Goal: Information Seeking & Learning: Find specific page/section

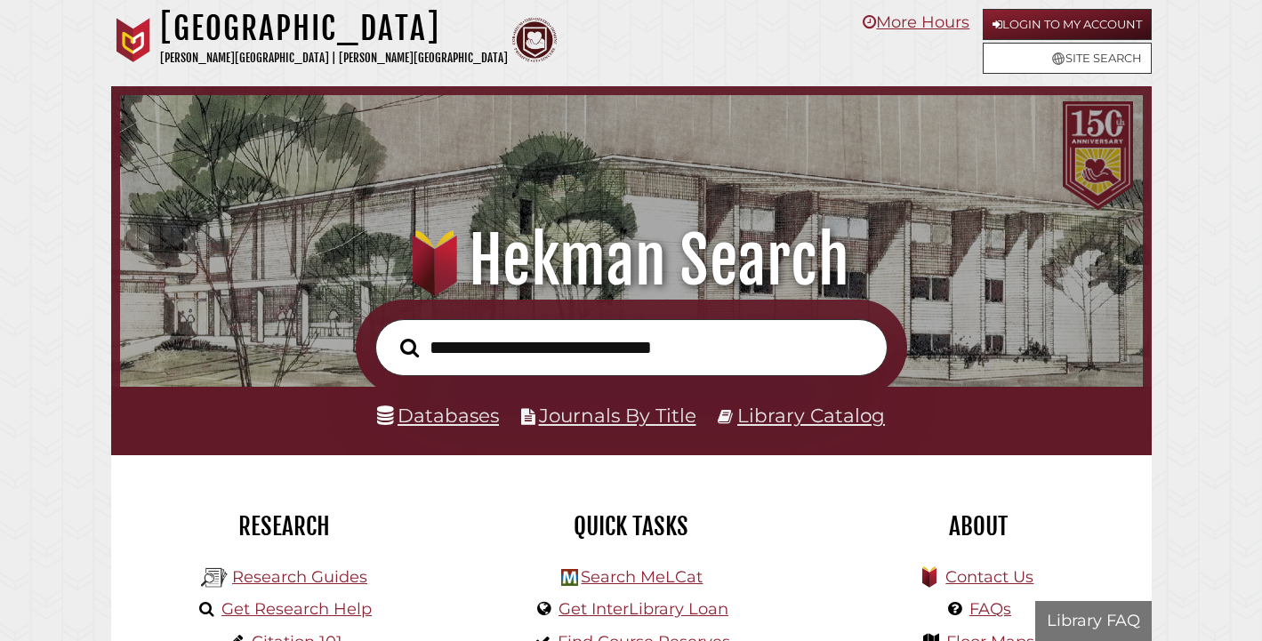
scroll to position [338, 1014]
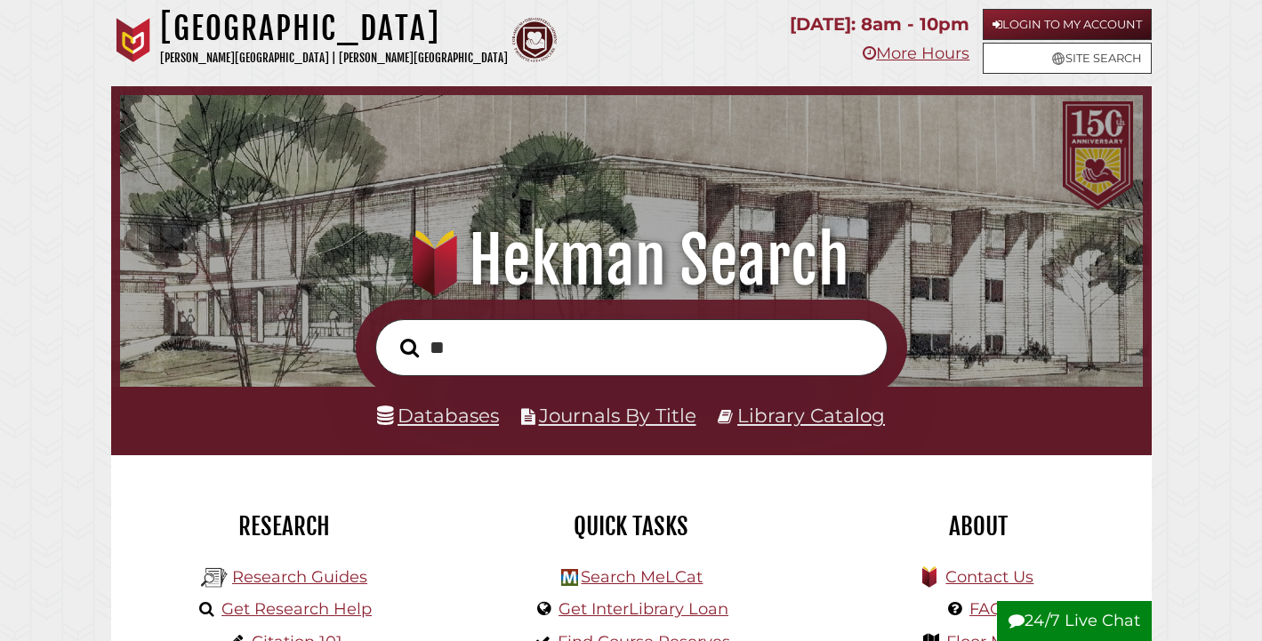
type input "*"
click at [652, 348] on input "**********" at bounding box center [631, 348] width 512 height 58
type input "**********"
click at [391, 334] on button "Search" at bounding box center [409, 348] width 36 height 28
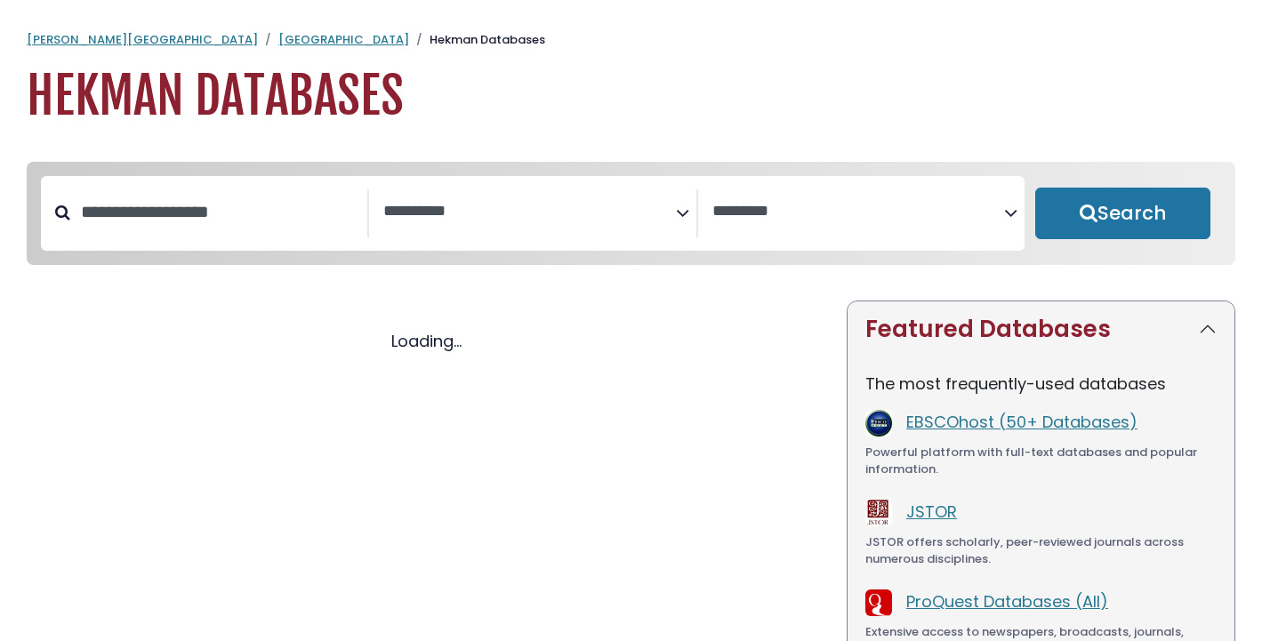
select select "Database Subject Filter"
select select "Database Vendors Filter"
select select "Database Subject Filter"
select select "Database Vendors Filter"
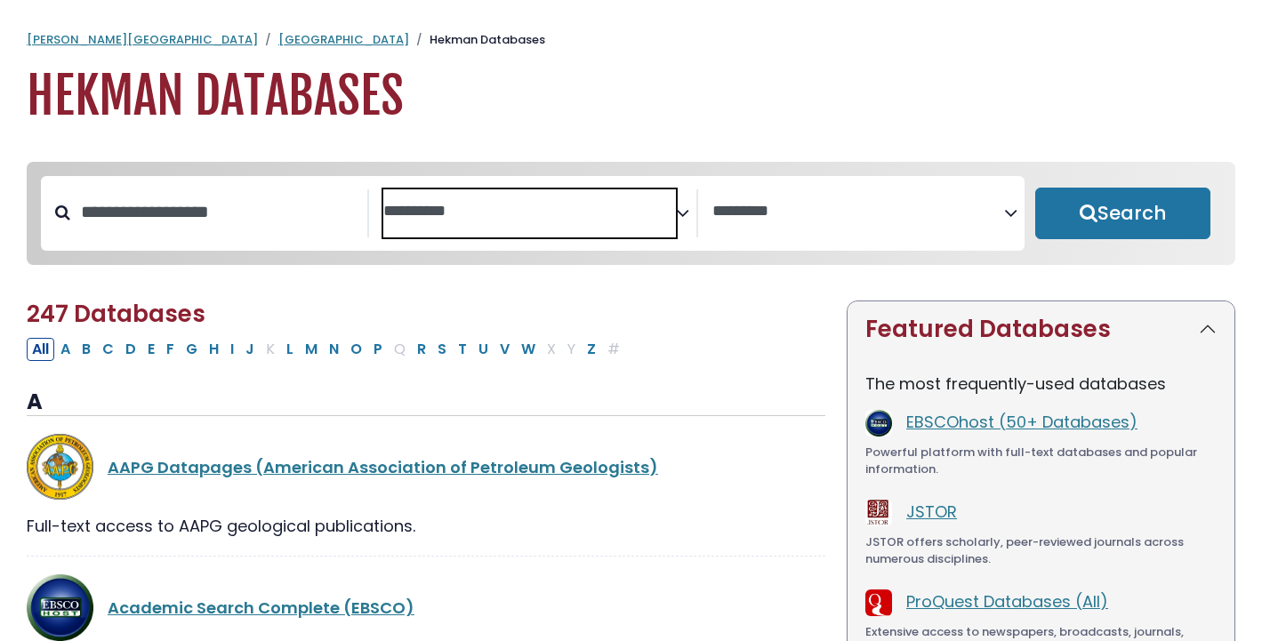
click at [572, 221] on textarea "Search" at bounding box center [529, 212] width 292 height 19
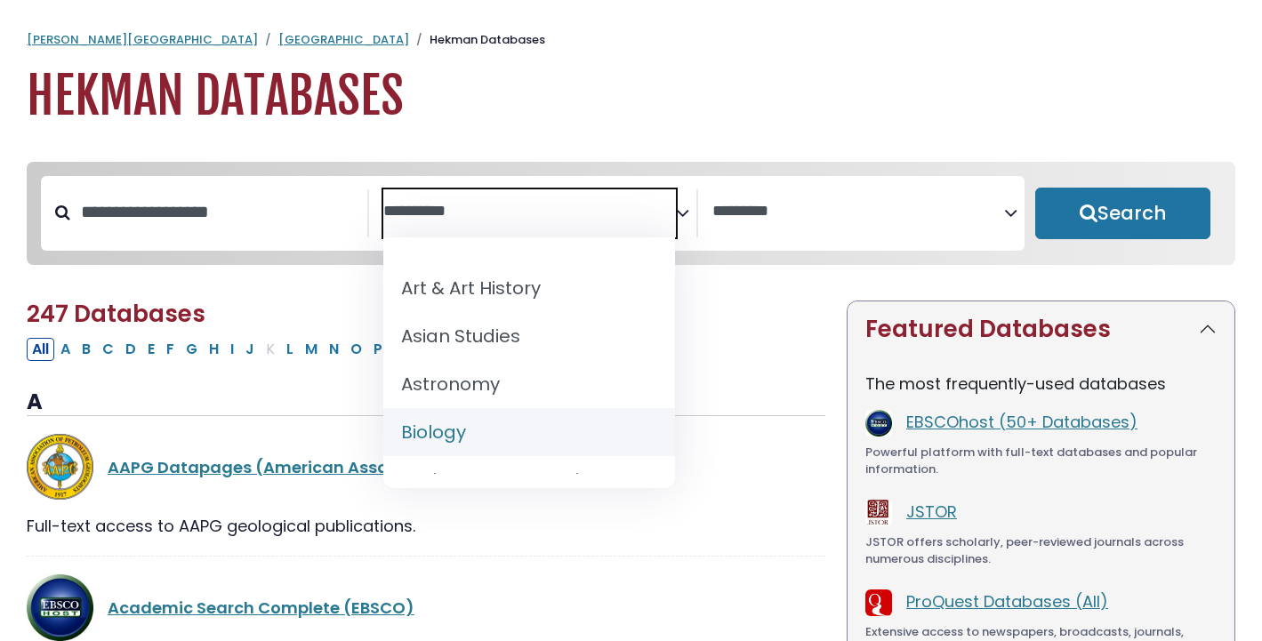
scroll to position [112, 0]
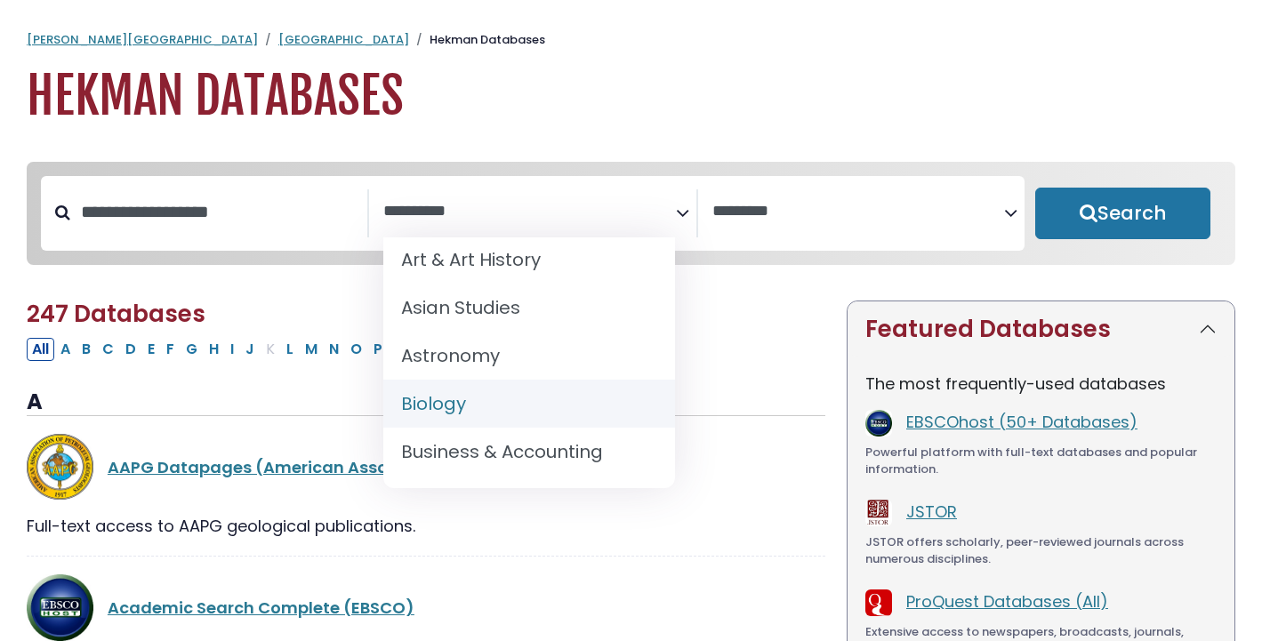
select select "*****"
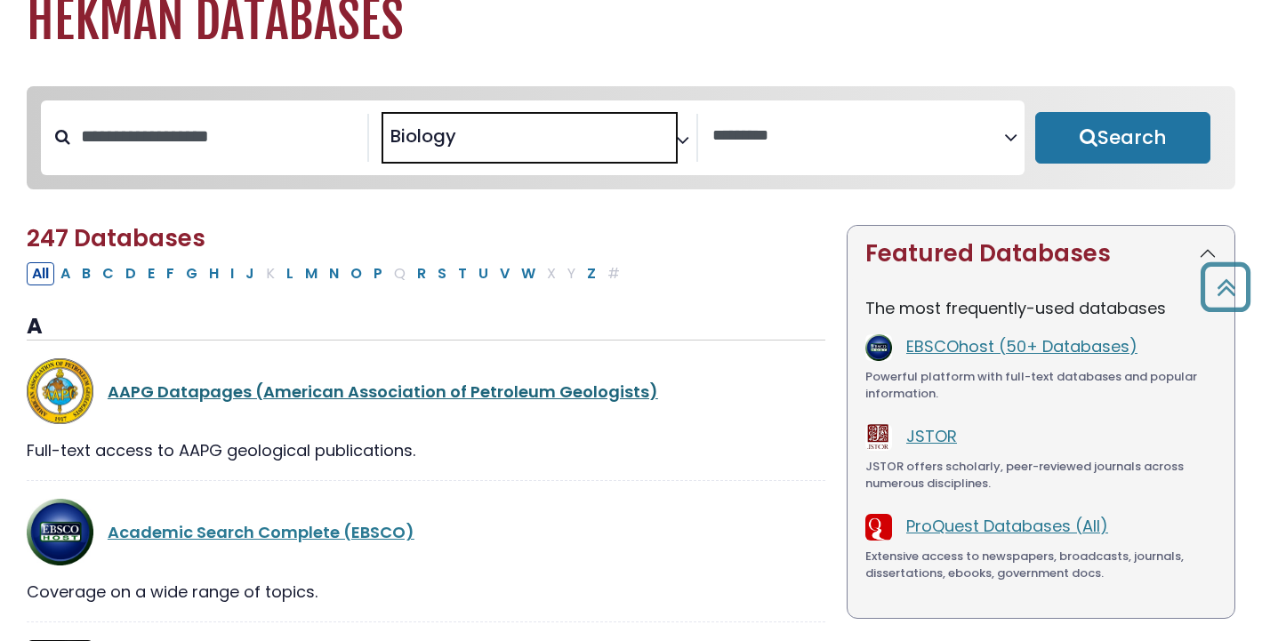
scroll to position [0, 0]
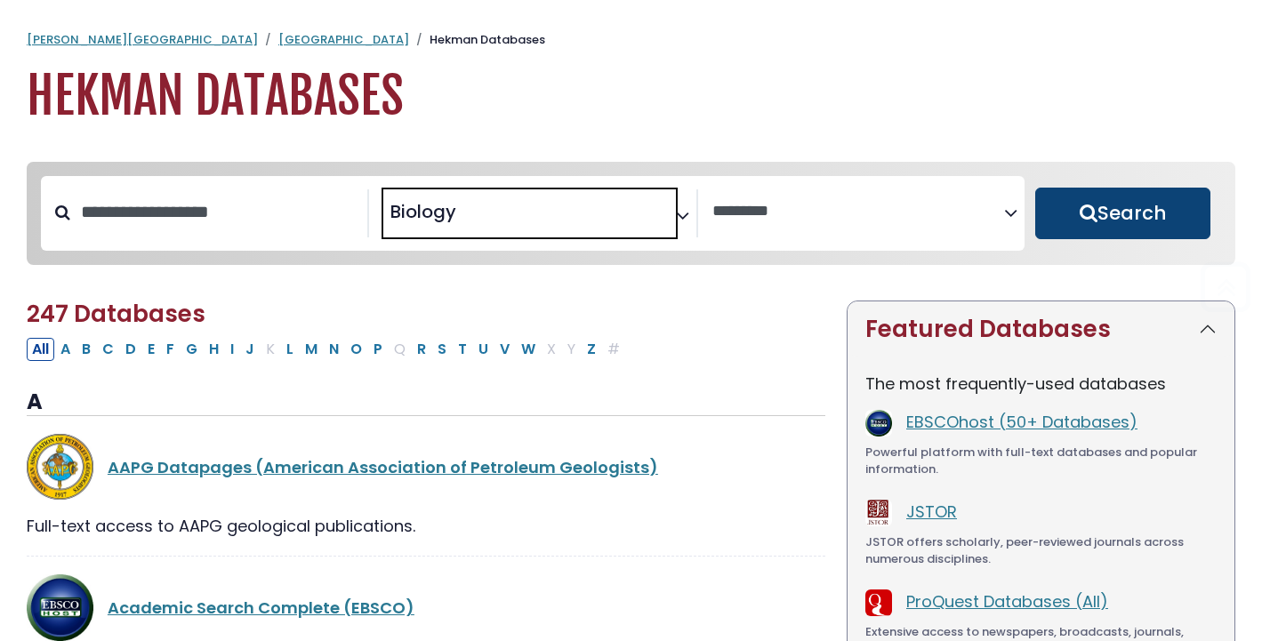
click at [1107, 224] on button "Search" at bounding box center [1122, 214] width 175 height 52
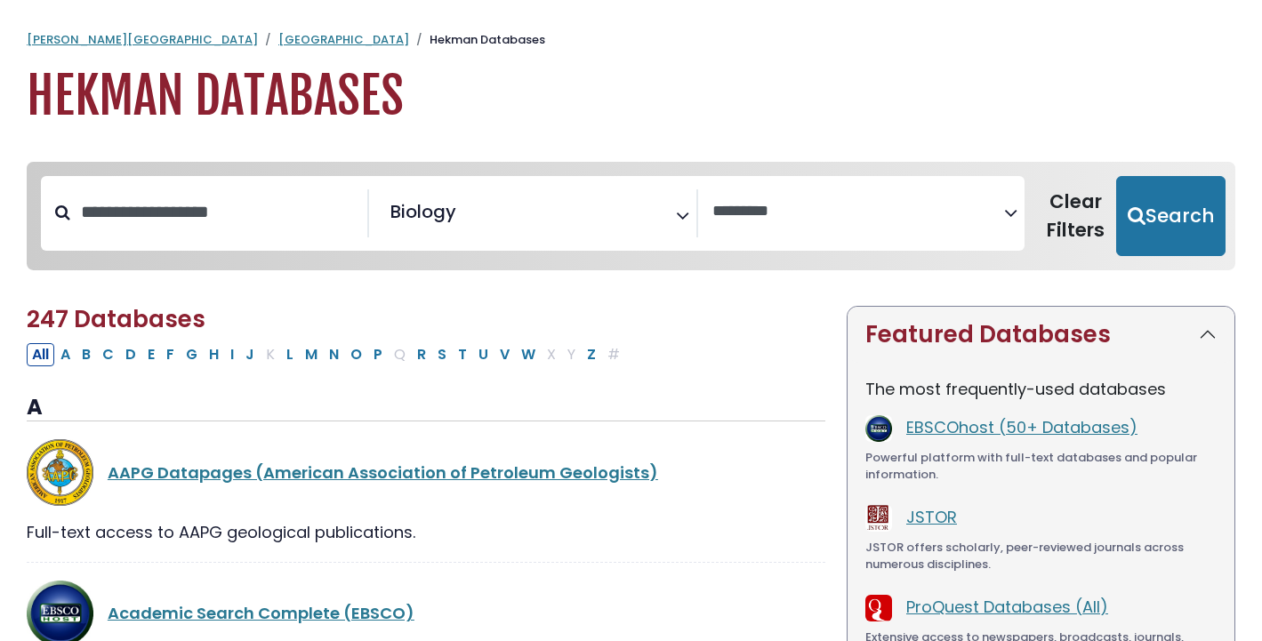
select select "Database Vendors Filter"
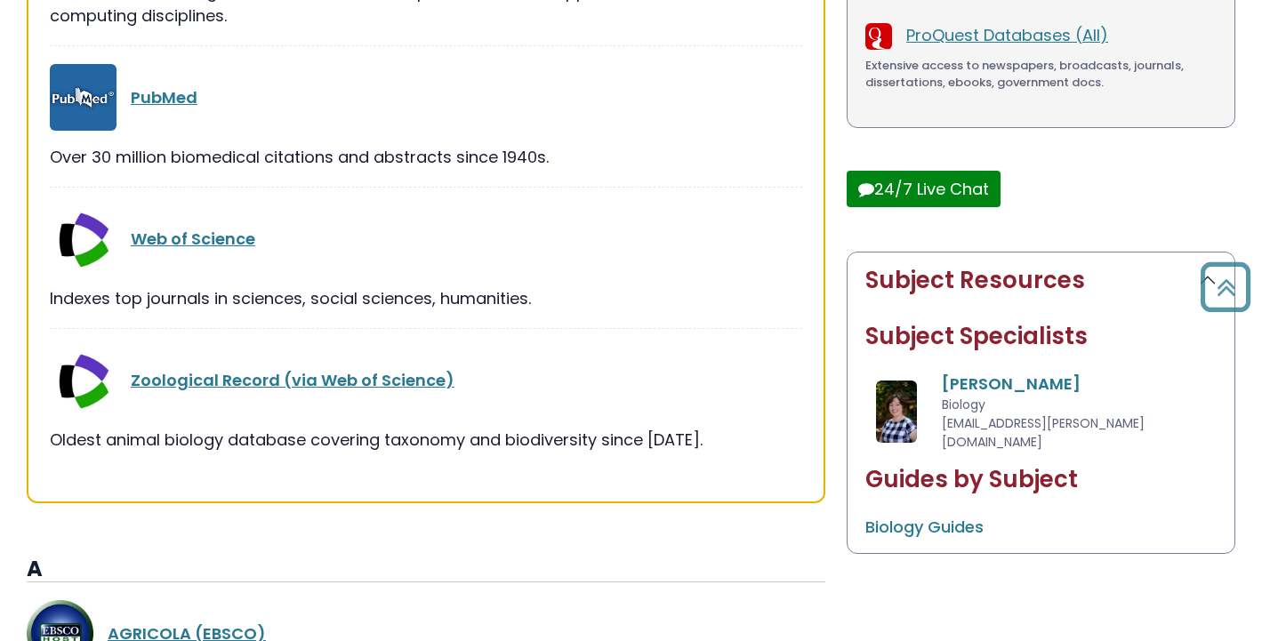
scroll to position [575, 0]
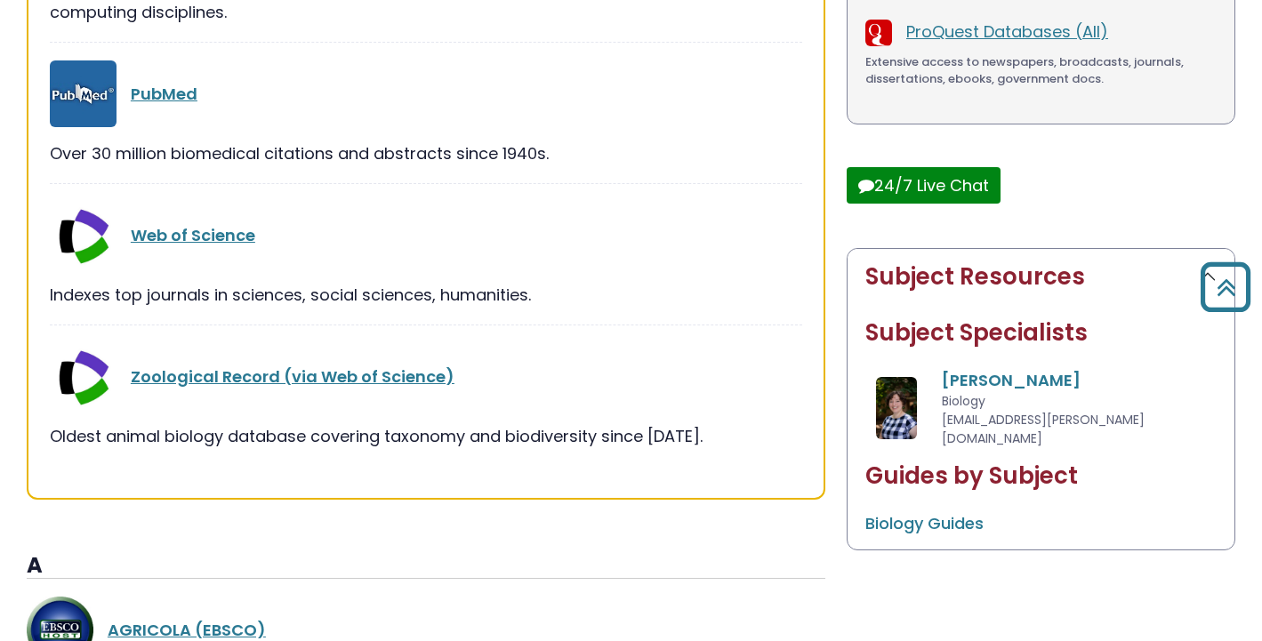
click at [233, 245] on div "Web of Science" at bounding box center [466, 235] width 671 height 24
click at [233, 241] on link "Web of Science" at bounding box center [193, 235] width 125 height 22
